Goal: Transaction & Acquisition: Purchase product/service

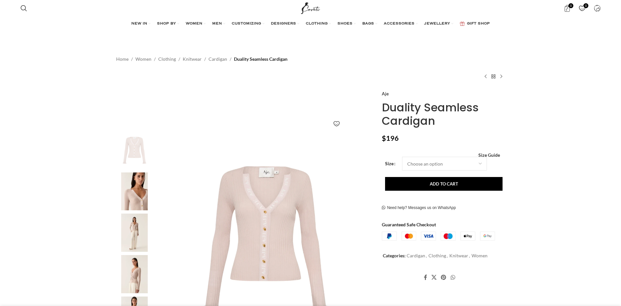
click at [130, 189] on img at bounding box center [135, 191] width 40 height 38
click at [135, 270] on img at bounding box center [135, 274] width 40 height 38
click at [141, 274] on img at bounding box center [135, 274] width 40 height 38
click at [138, 274] on img at bounding box center [135, 274] width 40 height 38
click at [134, 198] on img at bounding box center [135, 191] width 40 height 38
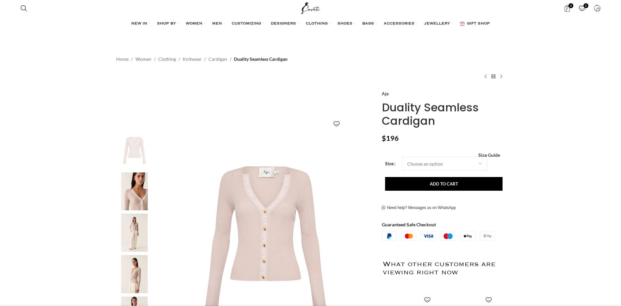
click at [133, 198] on img at bounding box center [135, 191] width 40 height 38
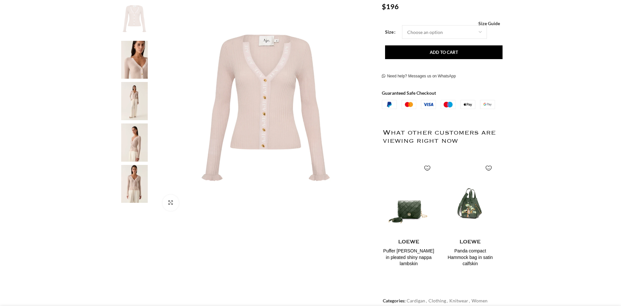
scroll to position [163, 0]
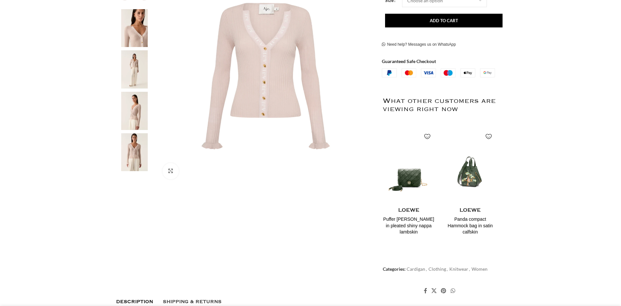
click at [134, 166] on img at bounding box center [135, 152] width 40 height 38
click at [131, 105] on img at bounding box center [135, 111] width 40 height 38
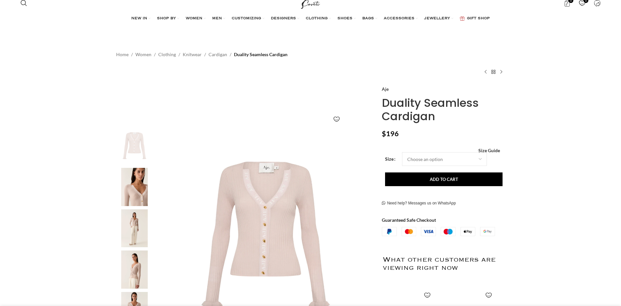
scroll to position [0, 0]
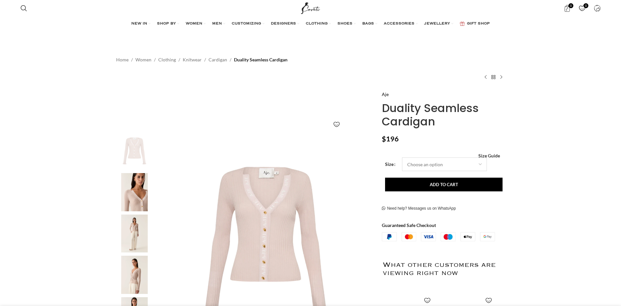
click at [441, 164] on select "Choose an option 4UK 6UK 8 UK 10 UK 12 UK 14 UK 16 UK" at bounding box center [444, 164] width 85 height 14
click at [402, 157] on select "Choose an option 4UK 6UK 8 UK 10 UK 12 UK 14 UK 16 UK" at bounding box center [444, 164] width 85 height 14
select select "10-uk"
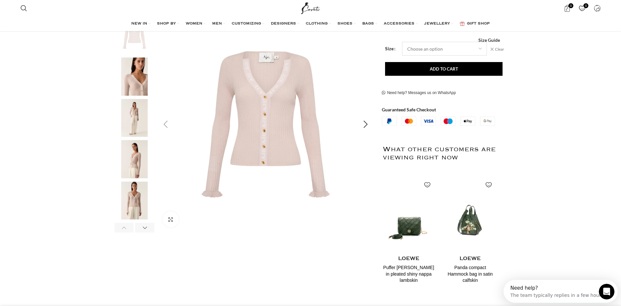
scroll to position [115, 0]
click at [131, 200] on img "5 / 6" at bounding box center [135, 201] width 40 height 38
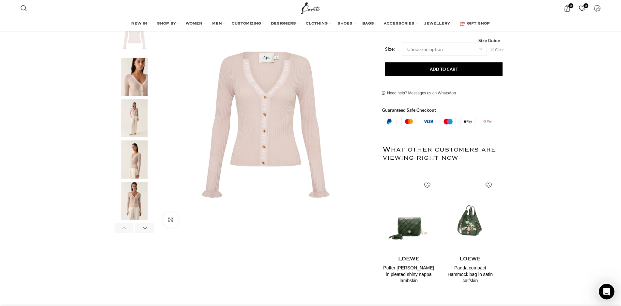
click at [137, 87] on img "2 / 6" at bounding box center [135, 77] width 40 height 38
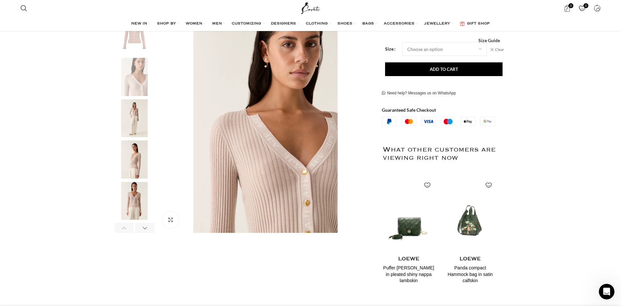
click at [139, 163] on img "4 / 6" at bounding box center [135, 159] width 40 height 38
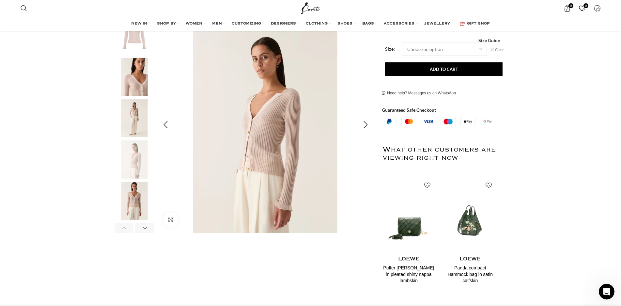
scroll to position [0, 206]
click at [497, 50] on link "Clear" at bounding box center [497, 50] width 14 height 6
select select
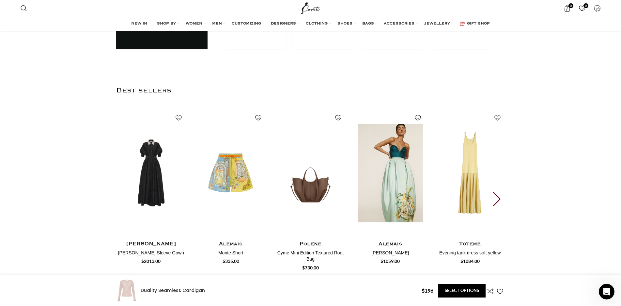
scroll to position [0, 275]
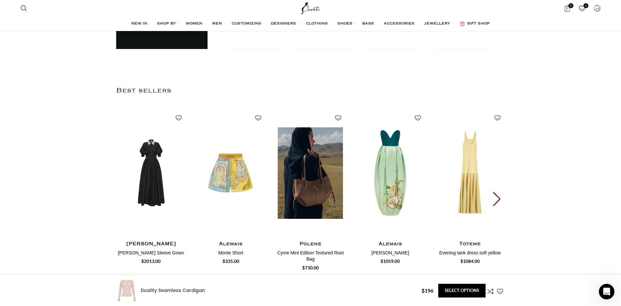
click at [322, 151] on img "3 / 30" at bounding box center [310, 173] width 72 height 134
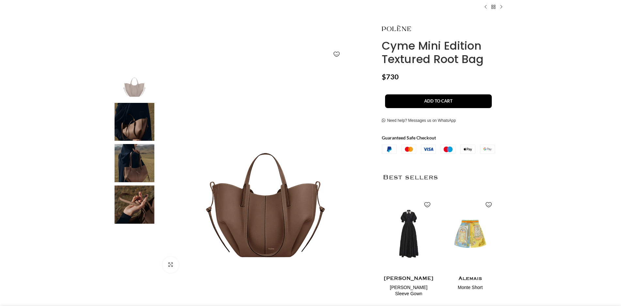
scroll to position [98, 0]
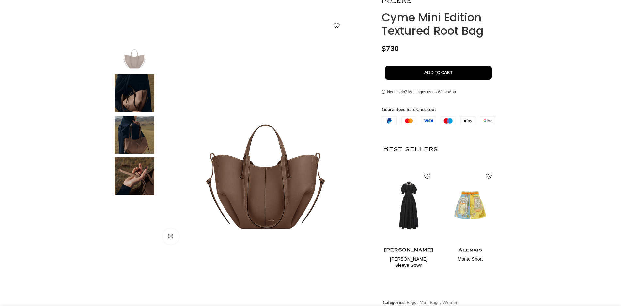
click at [148, 181] on img at bounding box center [135, 176] width 40 height 38
click at [138, 133] on img at bounding box center [135, 135] width 40 height 38
click at [132, 133] on img at bounding box center [135, 135] width 40 height 38
click at [131, 101] on img at bounding box center [135, 93] width 40 height 38
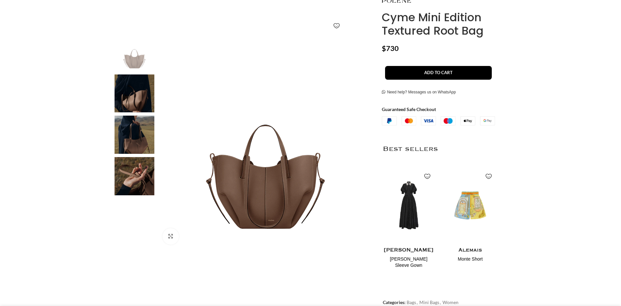
click at [135, 60] on img at bounding box center [135, 52] width 40 height 38
click at [133, 95] on img at bounding box center [135, 93] width 40 height 38
click at [130, 127] on img at bounding box center [135, 135] width 40 height 38
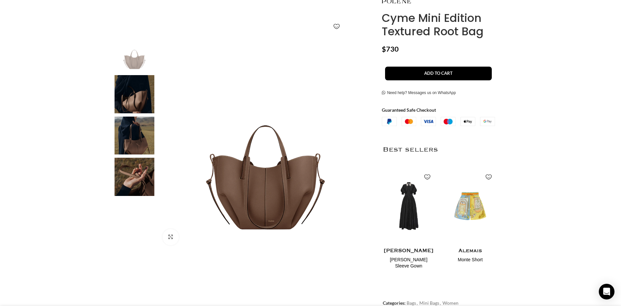
click at [263, 190] on img at bounding box center [266, 142] width 216 height 216
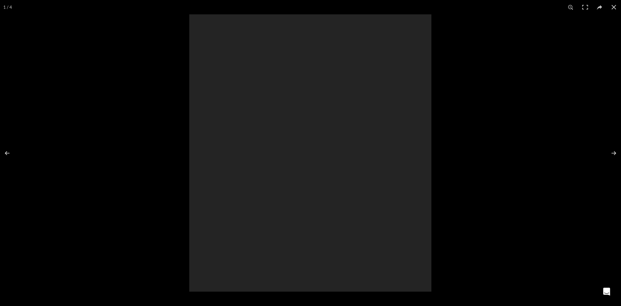
scroll to position [0, 69]
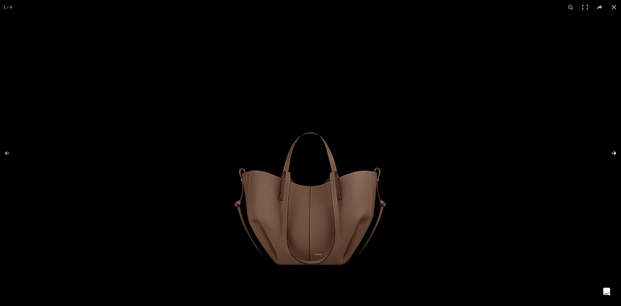
click at [615, 150] on button at bounding box center [609, 153] width 23 height 33
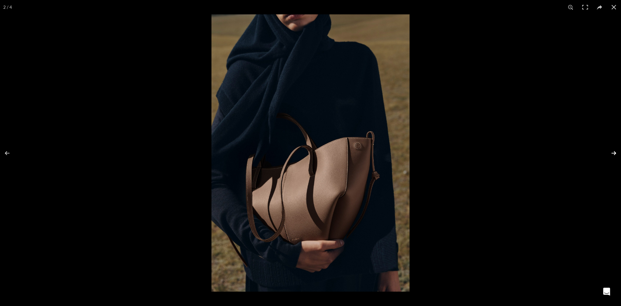
click at [615, 150] on button at bounding box center [609, 153] width 23 height 33
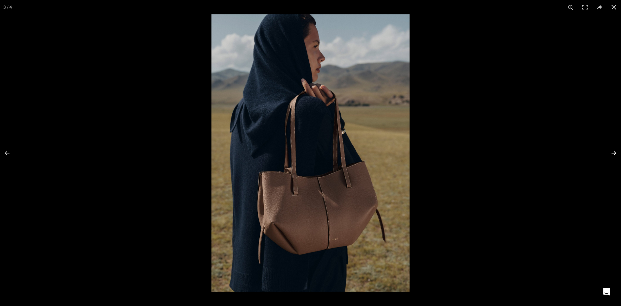
click at [611, 156] on button at bounding box center [609, 153] width 23 height 33
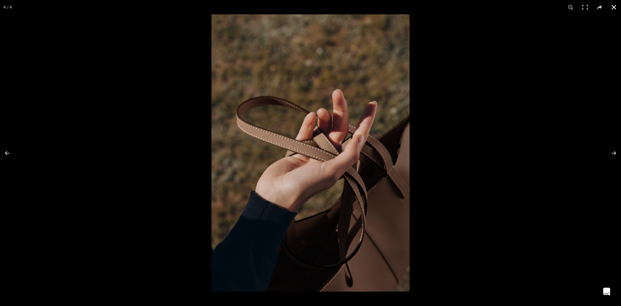
click at [615, 6] on button at bounding box center [614, 7] width 14 height 14
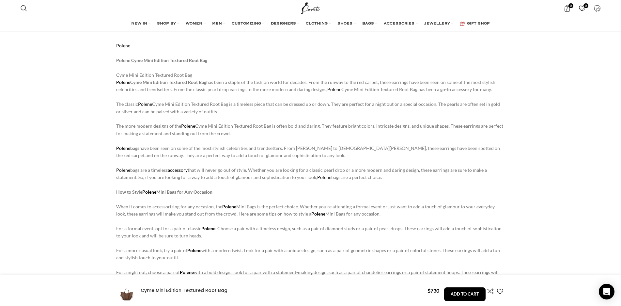
scroll to position [457, 0]
